Goal: Task Accomplishment & Management: Manage account settings

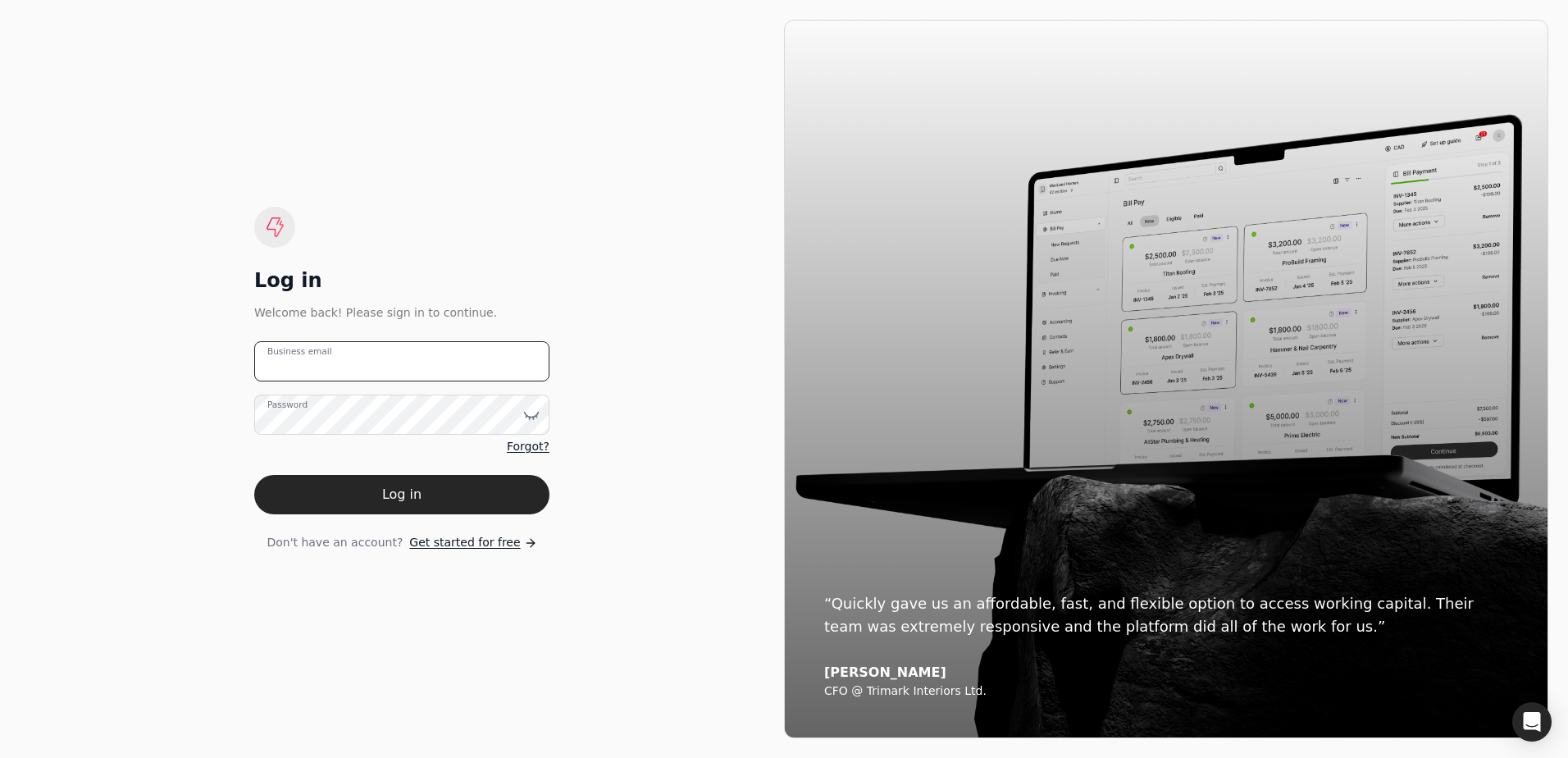
type email "[EMAIL_ADDRESS][DOMAIN_NAME]"
click at [398, 491] on button "Log in" at bounding box center [402, 495] width 295 height 39
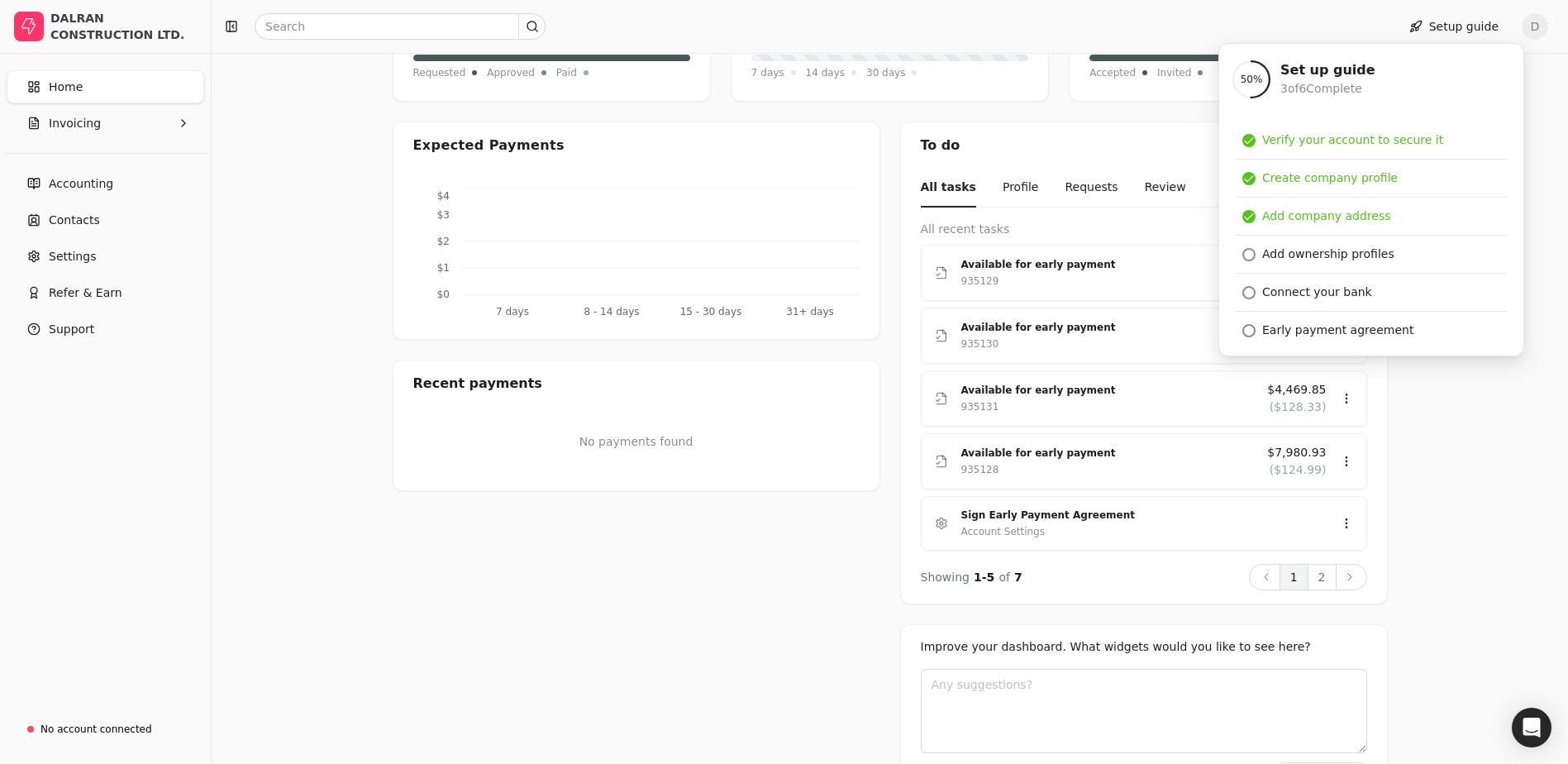
scroll to position [160, 0]
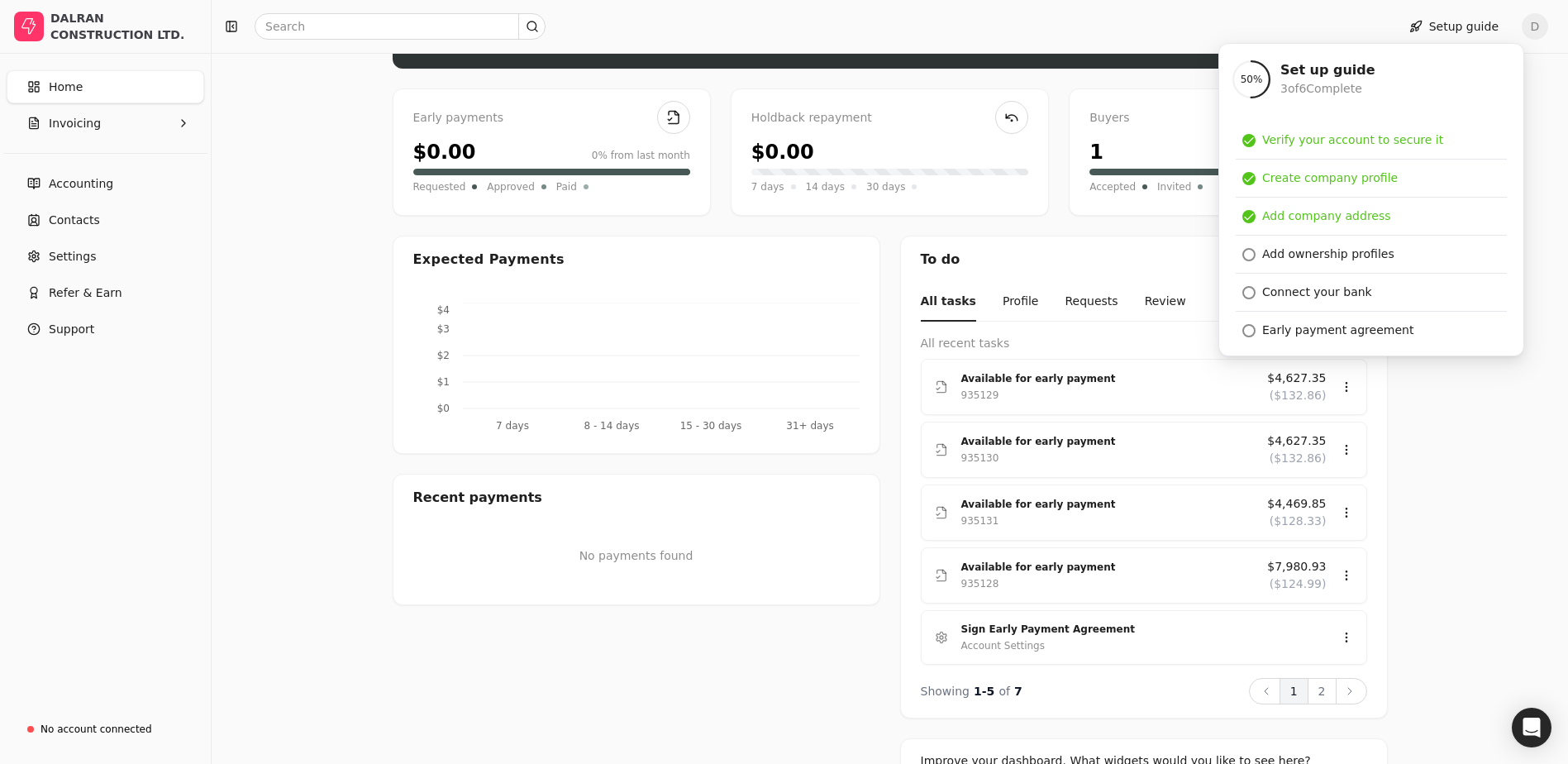
click at [1452, 512] on div "Upload file: Drag your invoice here to upload or browse for files Available fun…" at bounding box center [890, 447] width 1356 height 968
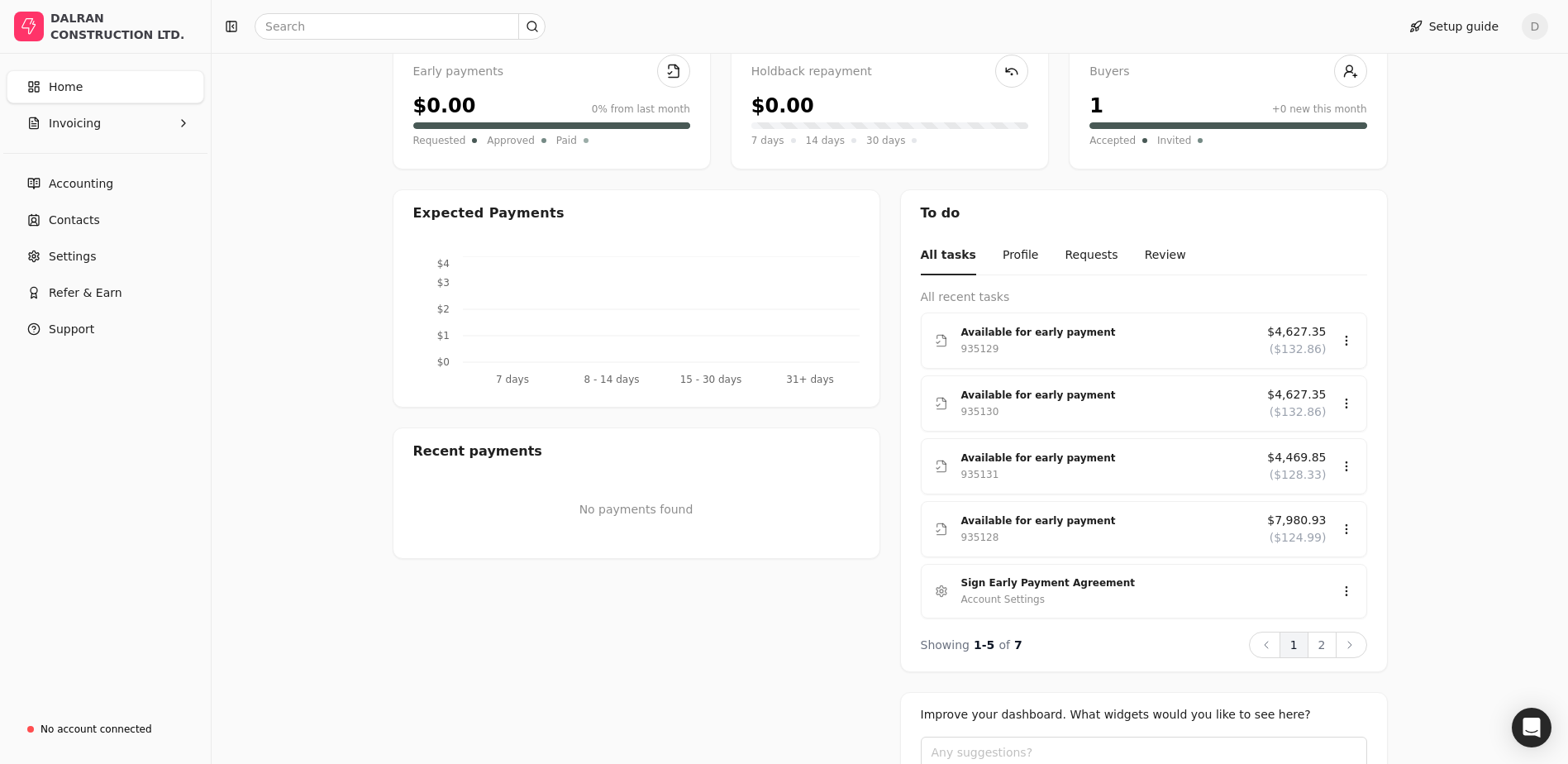
scroll to position [243, 0]
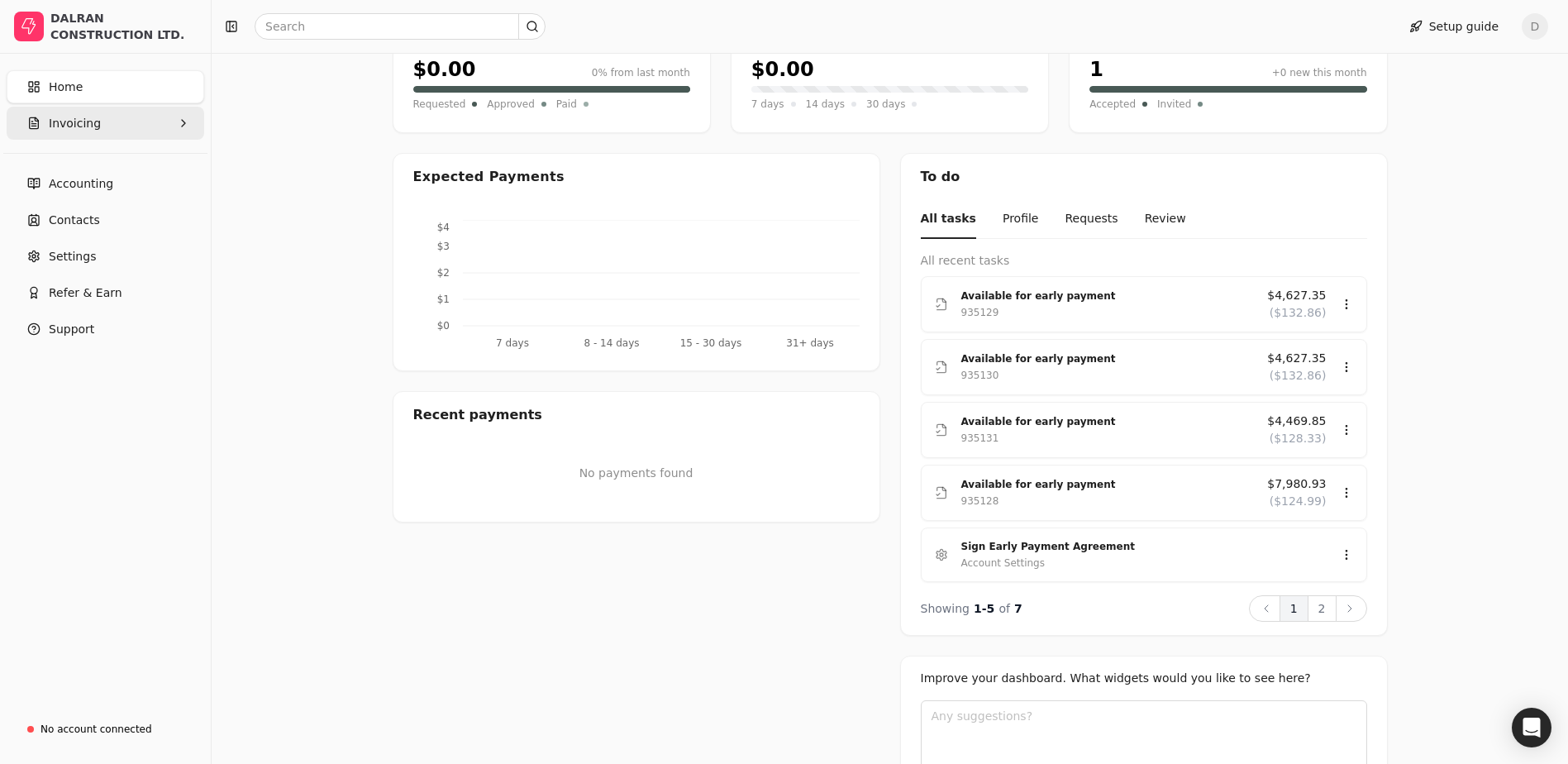
click at [120, 129] on button "Invoicing" at bounding box center [105, 123] width 198 height 33
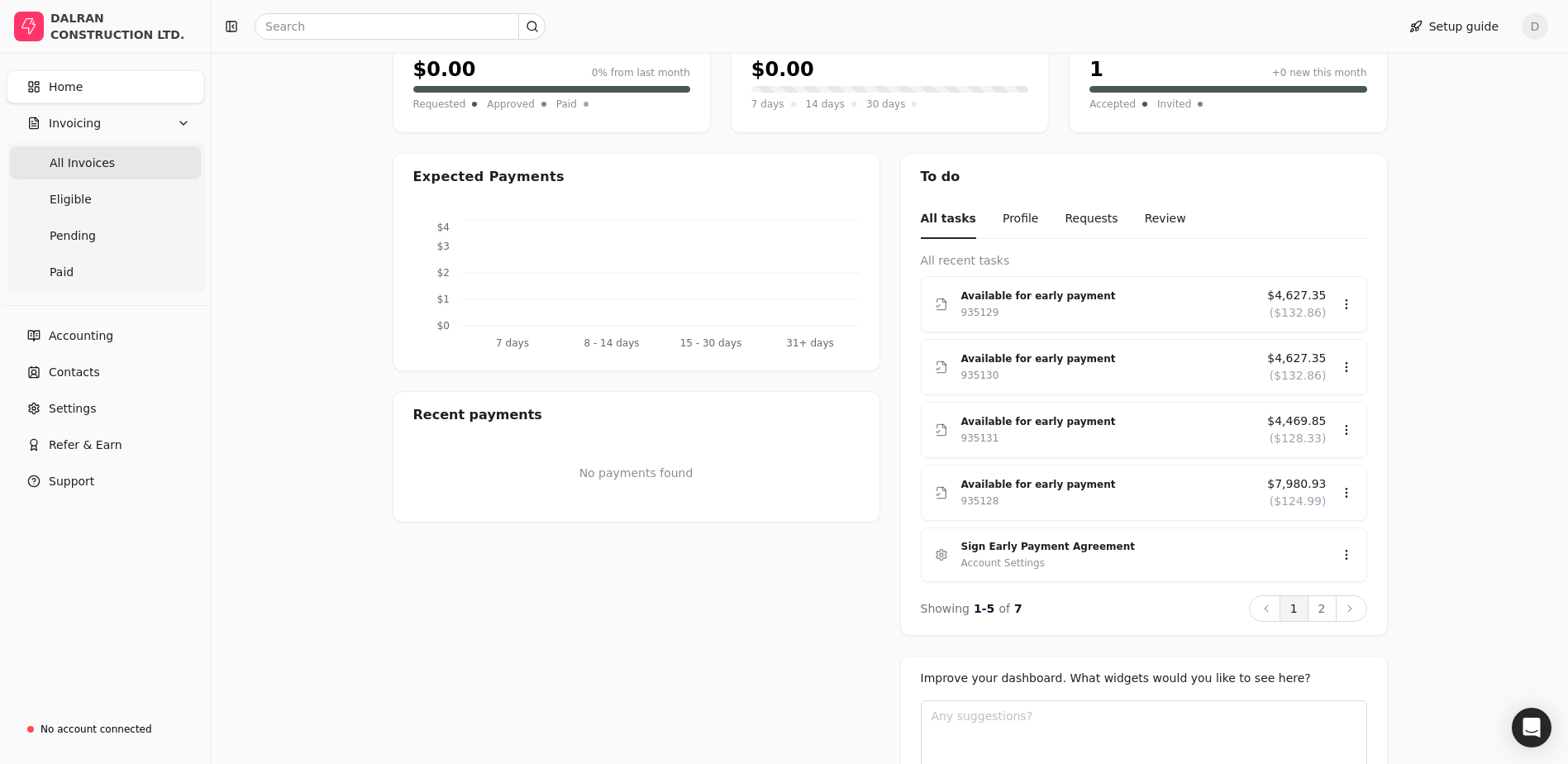
click at [110, 166] on Invoices "All Invoices" at bounding box center [105, 163] width 191 height 33
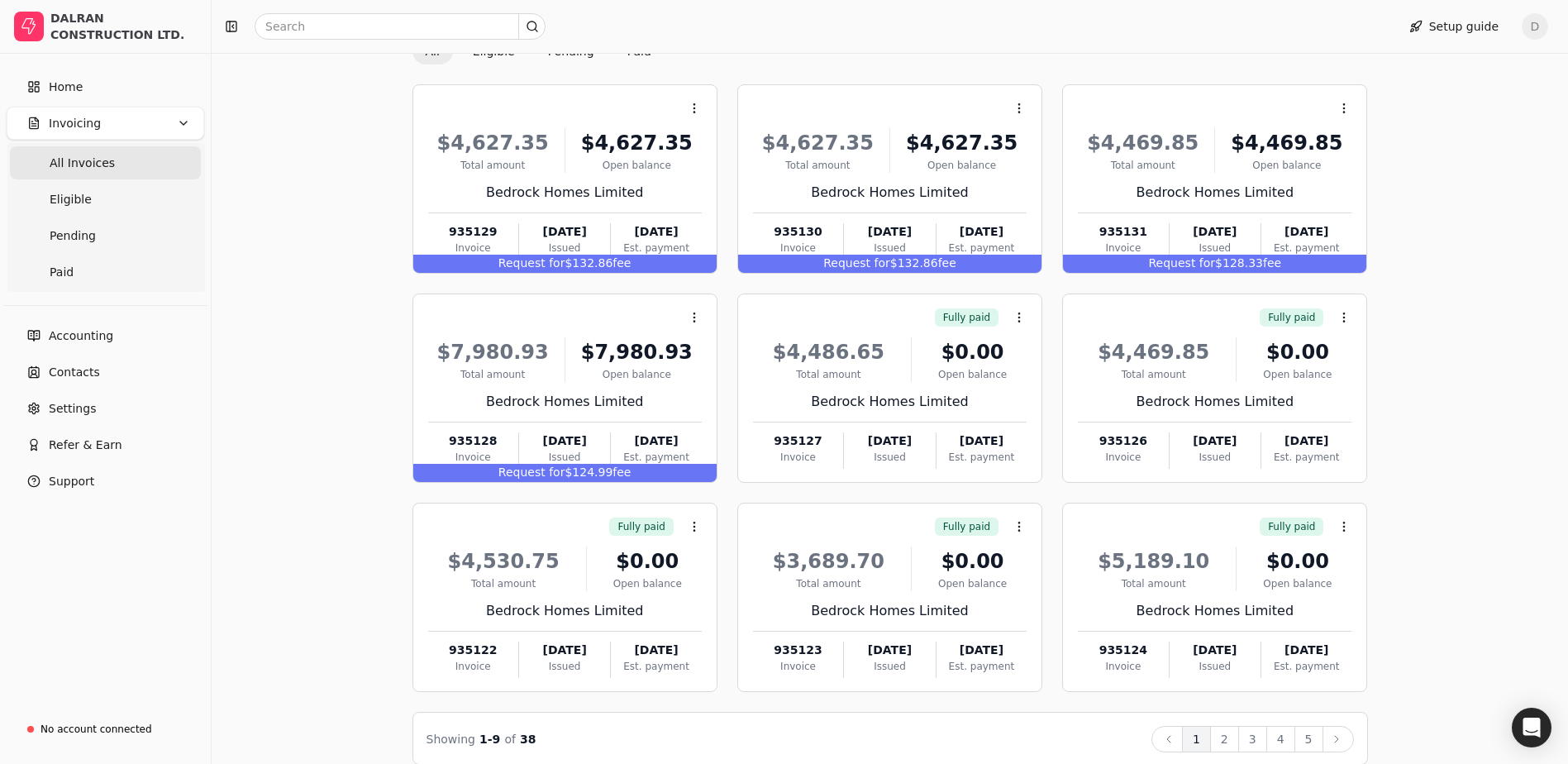
scroll to position [166, 0]
